Goal: Navigation & Orientation: Find specific page/section

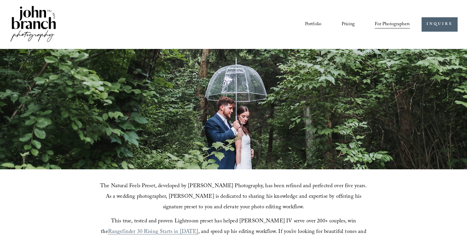
click at [347, 25] on link "Pricing" at bounding box center [348, 24] width 13 height 10
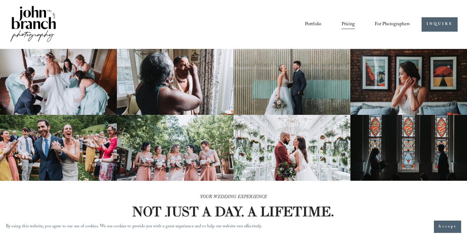
click at [310, 25] on link "Portfolio" at bounding box center [313, 24] width 16 height 10
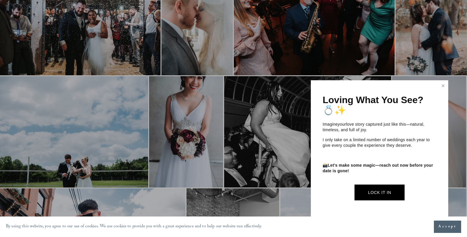
scroll to position [611, 0]
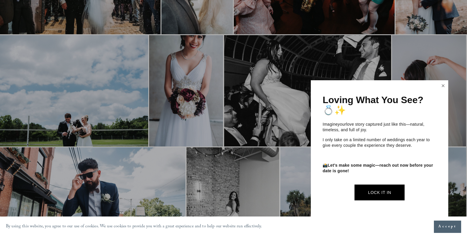
click at [443, 87] on link "Close" at bounding box center [443, 85] width 9 height 9
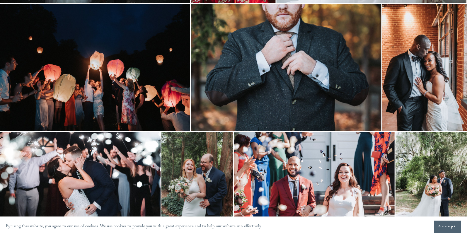
scroll to position [1008, 0]
